Goal: Information Seeking & Learning: Check status

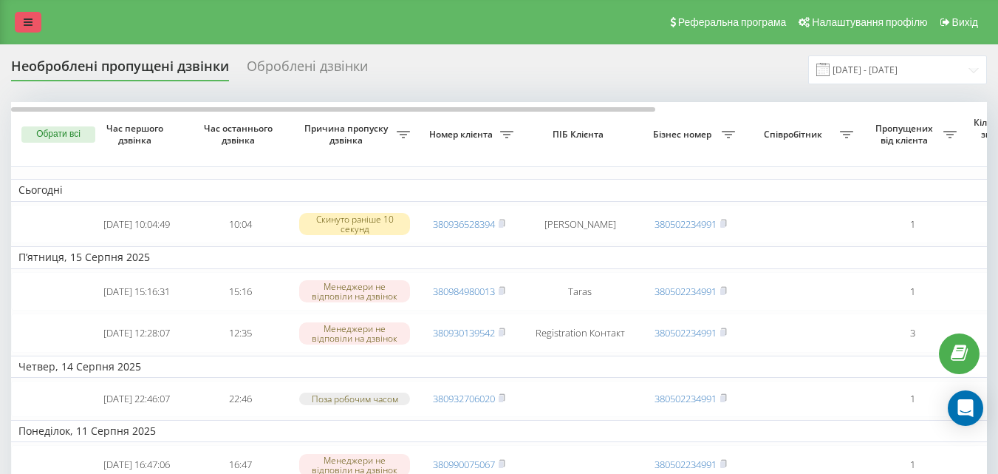
click at [21, 24] on link at bounding box center [28, 22] width 27 height 21
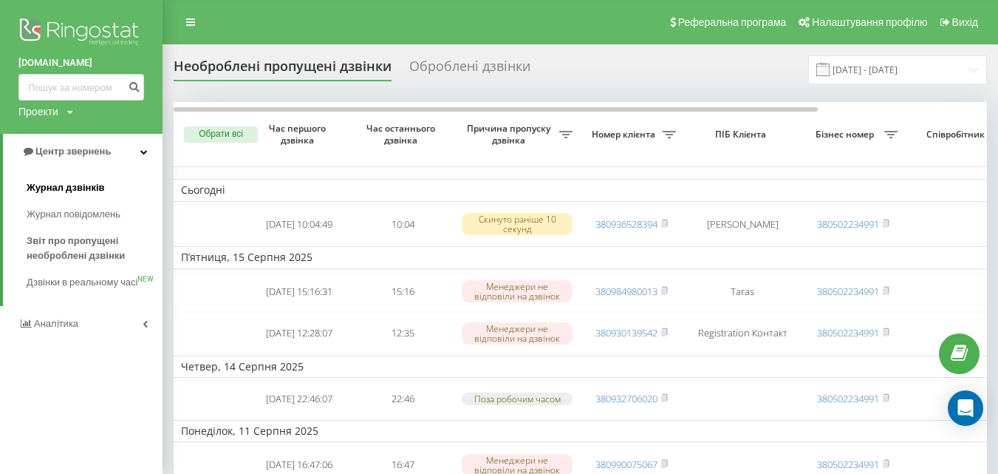
click at [49, 192] on span "Журнал дзвінків" at bounding box center [66, 187] width 78 height 15
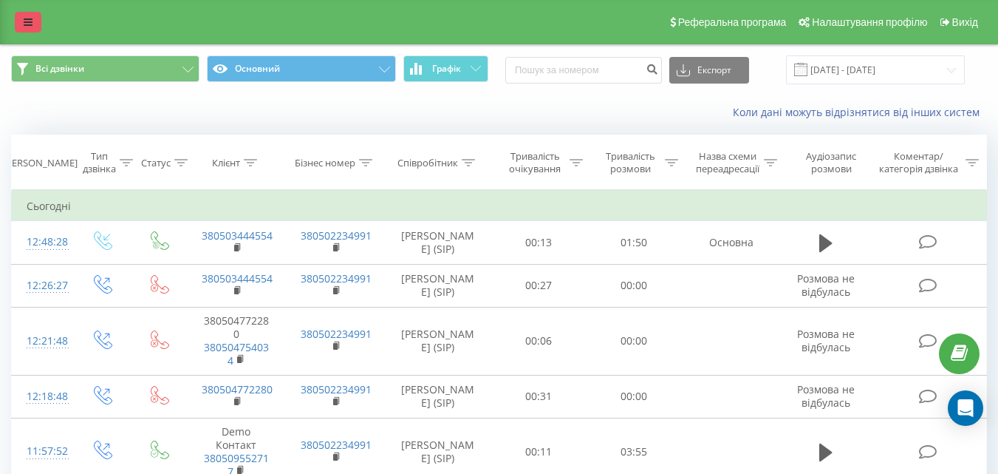
click at [28, 19] on icon at bounding box center [28, 22] width 9 height 10
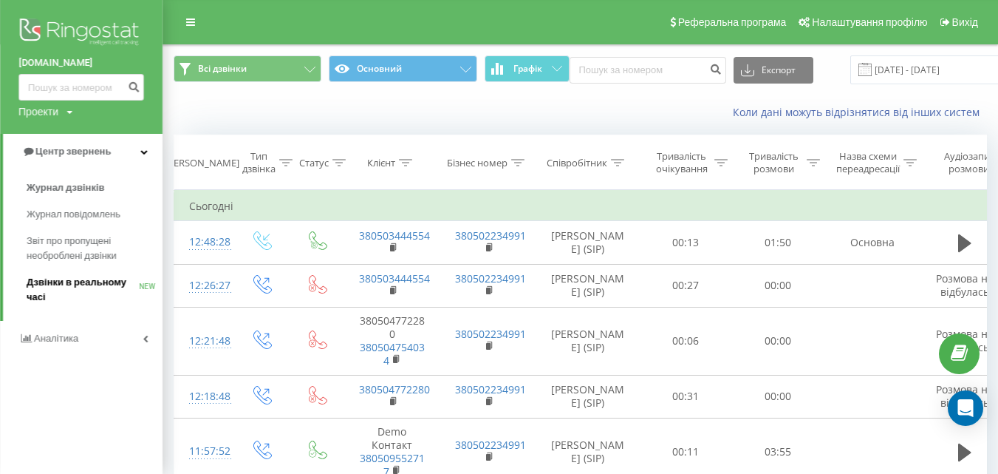
click at [41, 283] on span "Дзвінки в реальному часі" at bounding box center [83, 290] width 112 height 30
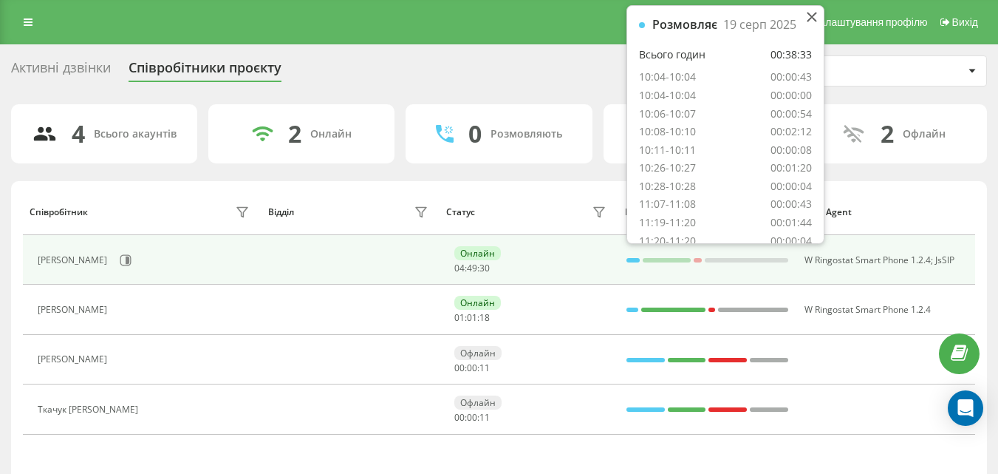
click at [633, 258] on div at bounding box center [632, 260] width 13 height 4
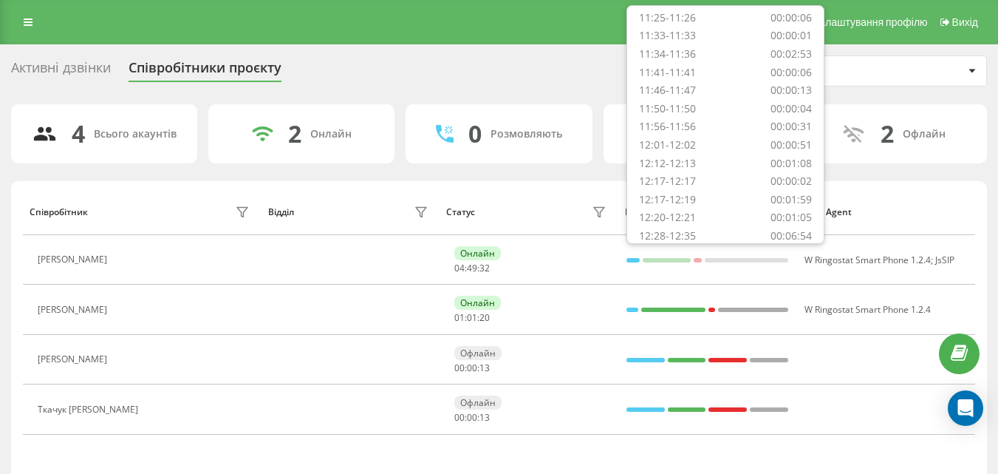
scroll to position [445, 0]
click at [554, 210] on div "Статус" at bounding box center [528, 212] width 165 height 24
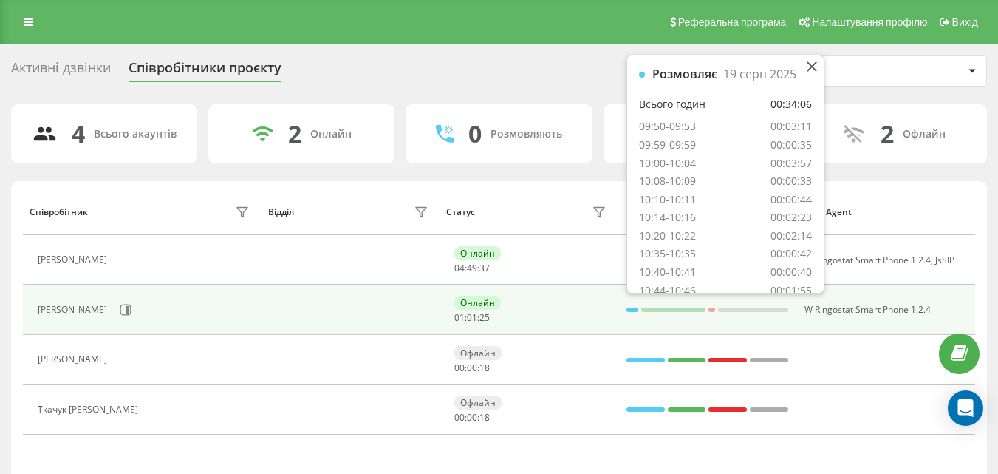
click at [629, 309] on div at bounding box center [632, 309] width 12 height 4
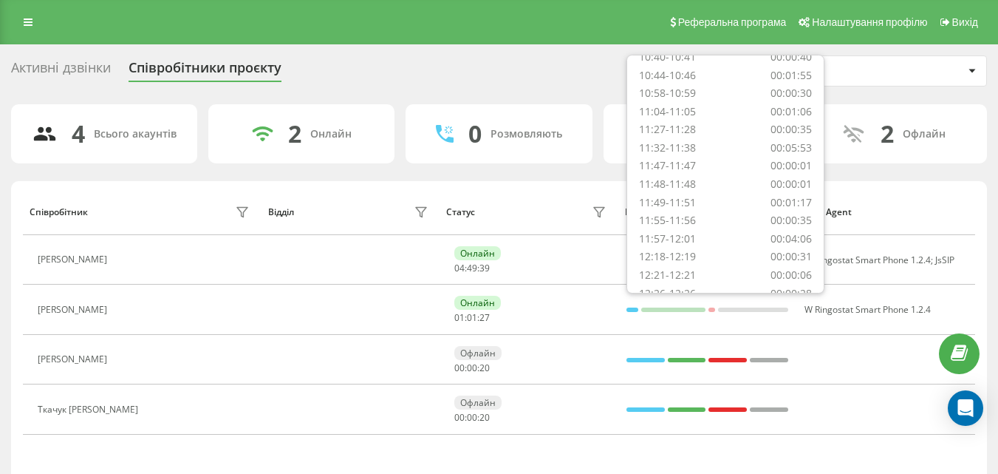
scroll to position [281, 0]
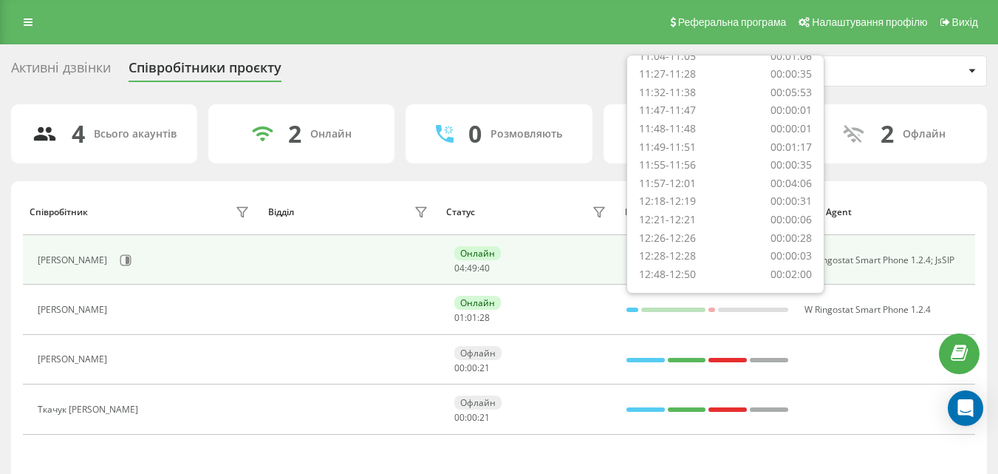
click at [584, 257] on div "Онлайн 04 : 49 : 40" at bounding box center [532, 259] width 156 height 27
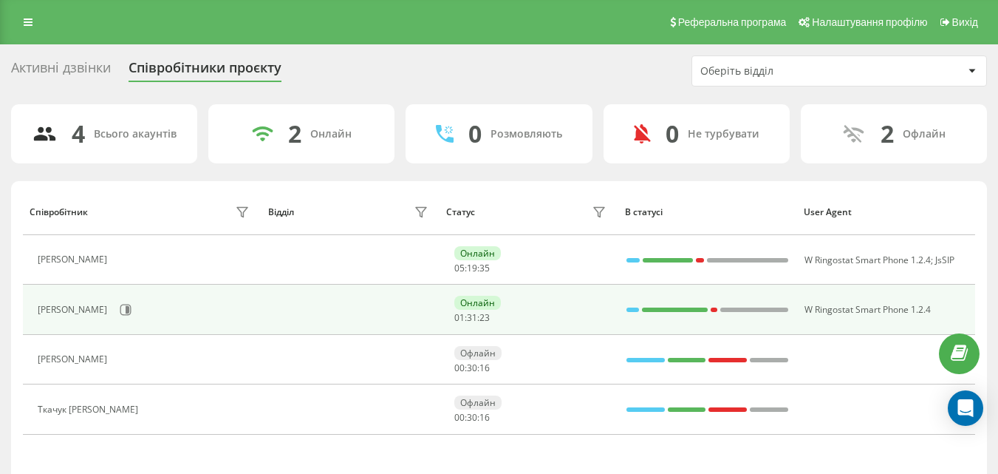
click at [633, 309] on div at bounding box center [632, 309] width 13 height 4
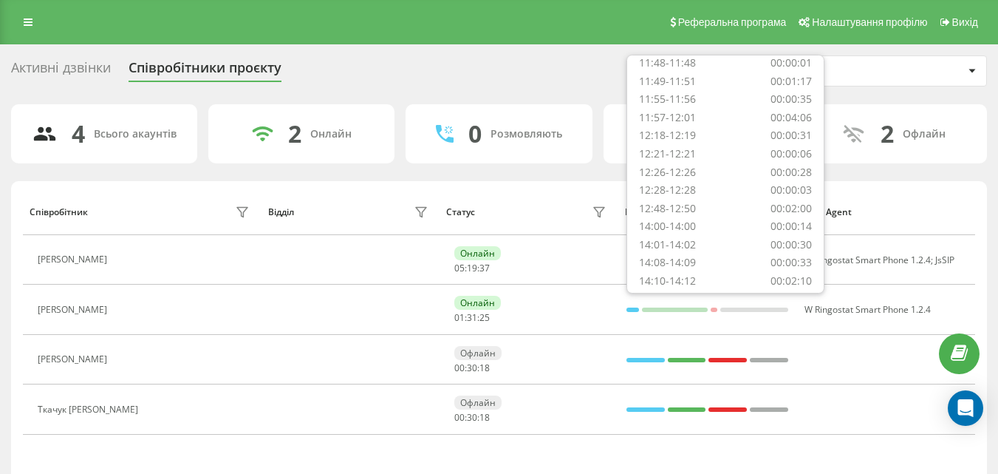
scroll to position [372, 0]
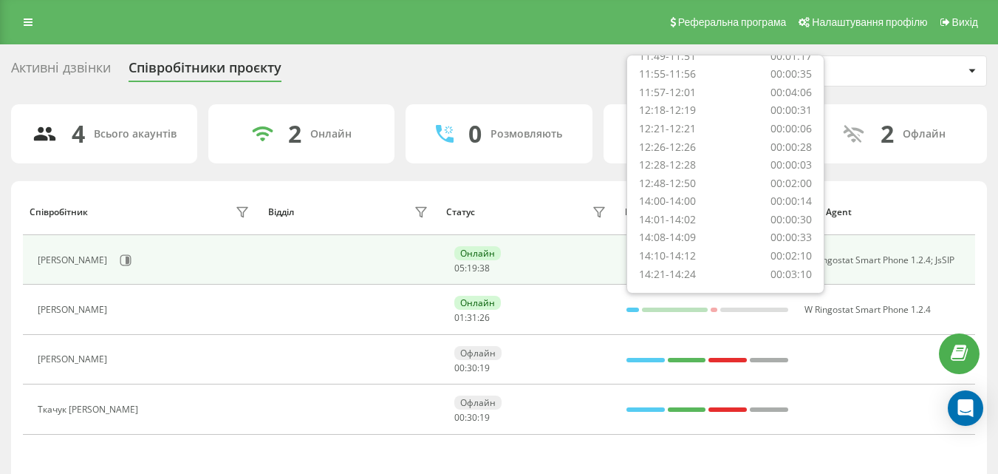
click at [581, 259] on div "Онлайн 05 : 19 : 38" at bounding box center [532, 259] width 156 height 27
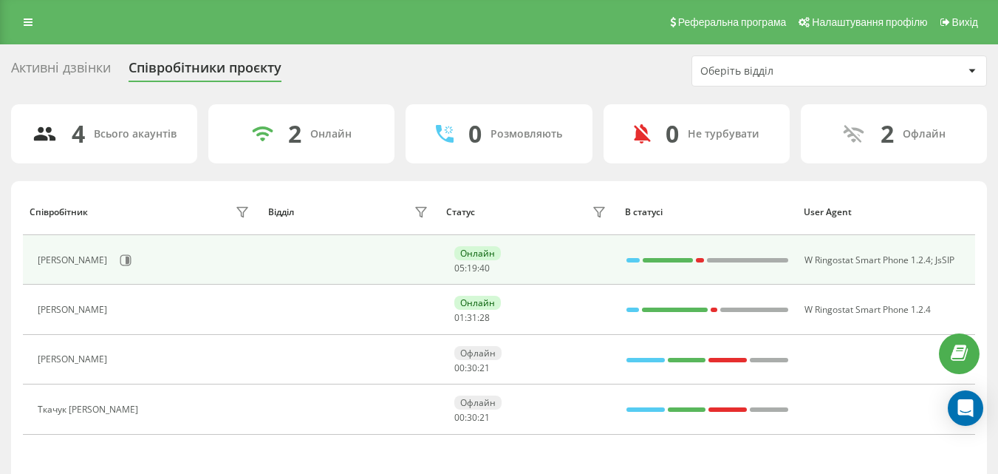
click at [635, 258] on div at bounding box center [633, 260] width 14 height 4
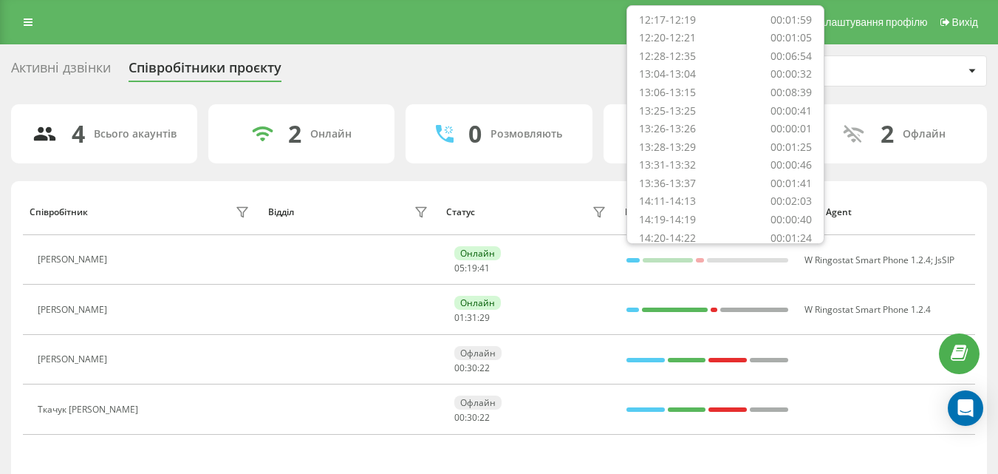
scroll to position [499, 0]
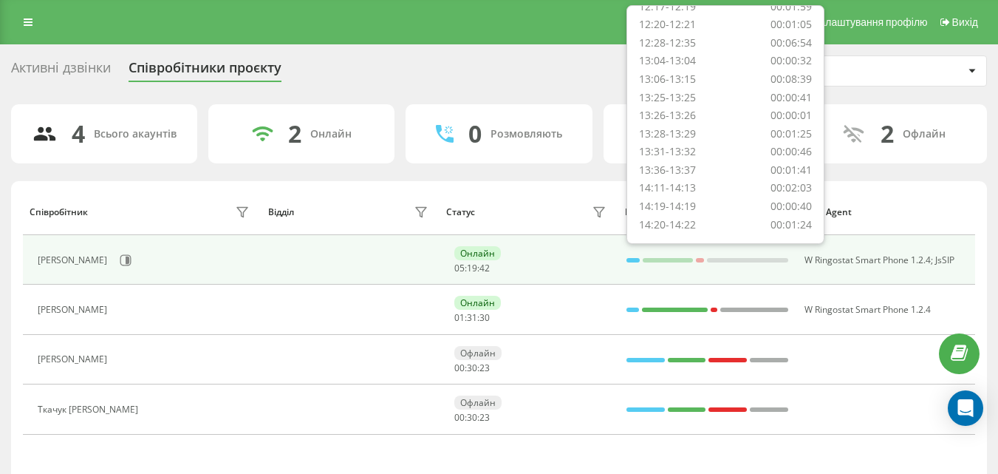
click at [575, 239] on td "Онлайн 05 : 19 : 42" at bounding box center [529, 259] width 179 height 49
